Goal: Find specific page/section: Find specific page/section

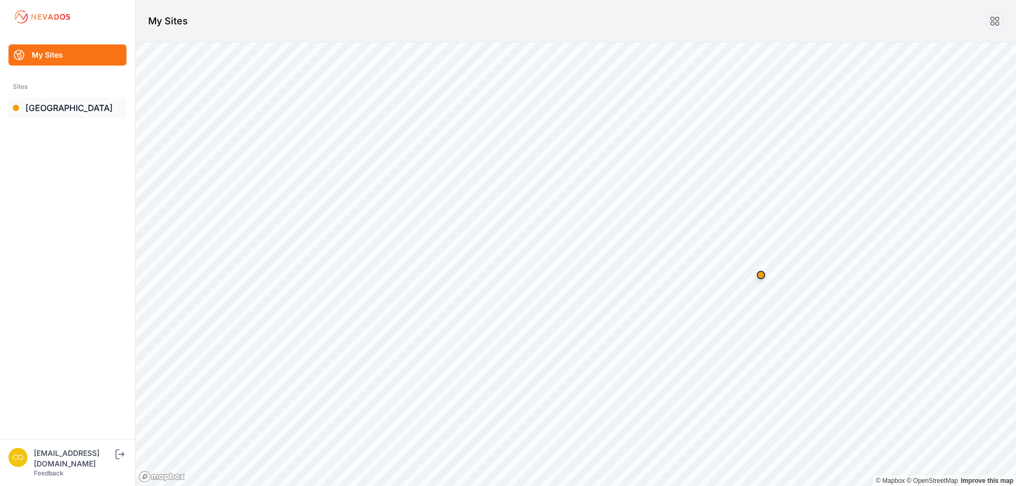
click at [70, 115] on link "[GEOGRAPHIC_DATA]" at bounding box center [67, 107] width 118 height 21
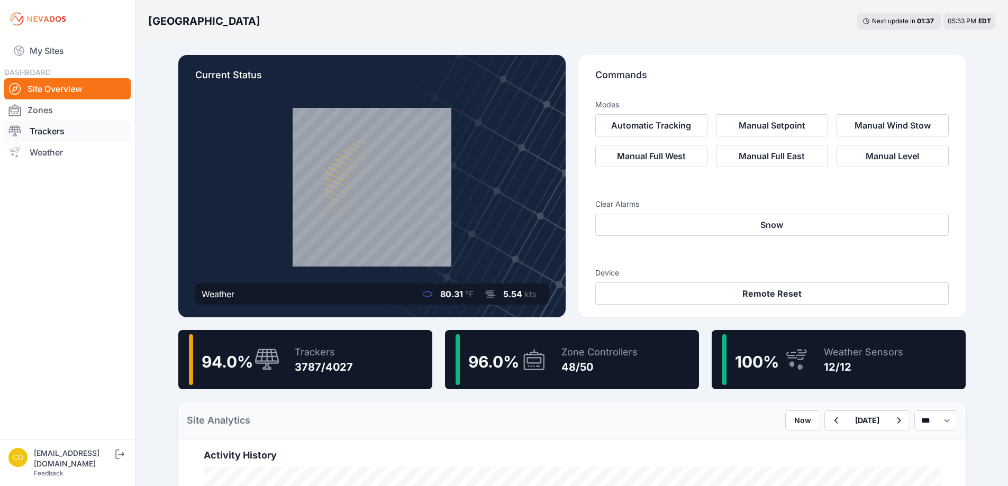
click at [53, 131] on link "Trackers" at bounding box center [67, 131] width 126 height 21
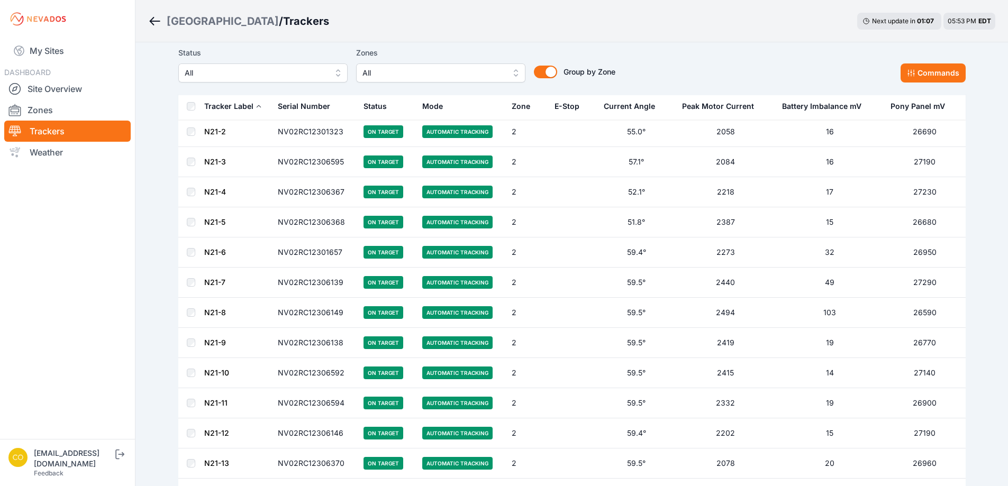
scroll to position [4993, 0]
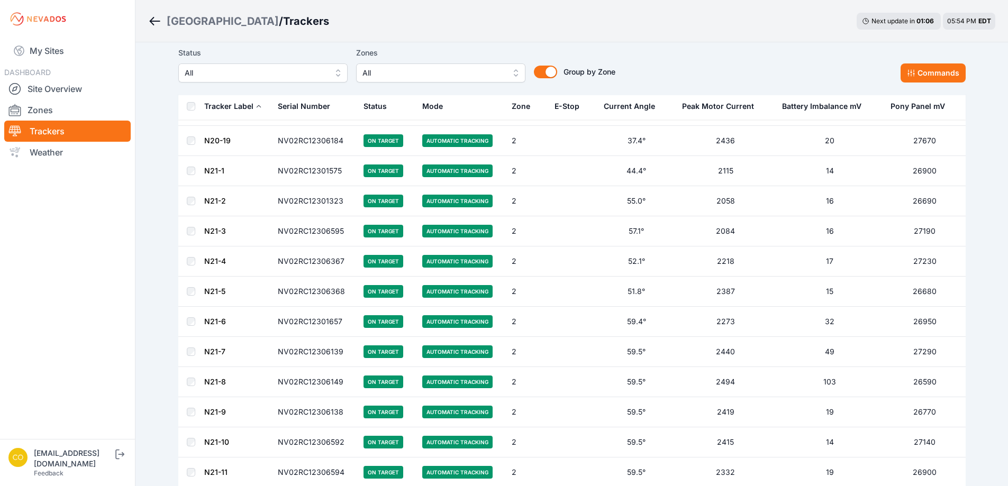
click at [156, 20] on icon "Breadcrumb" at bounding box center [154, 21] width 13 height 13
